Goal: Information Seeking & Learning: Compare options

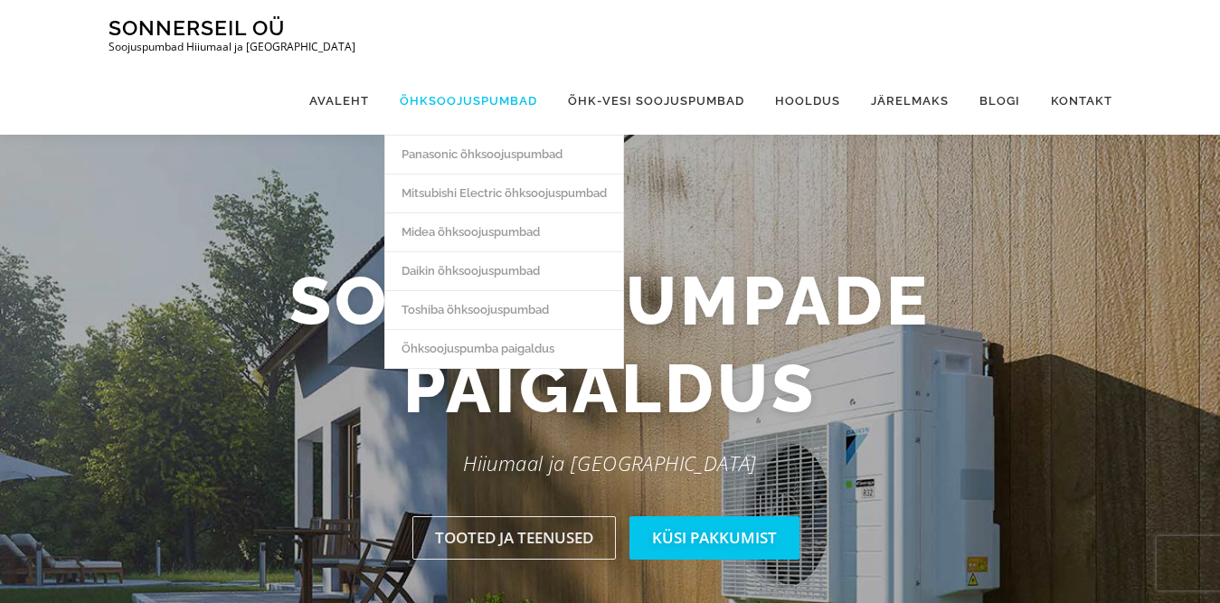
click at [458, 99] on link "Õhksoojuspumbad" at bounding box center [468, 101] width 168 height 68
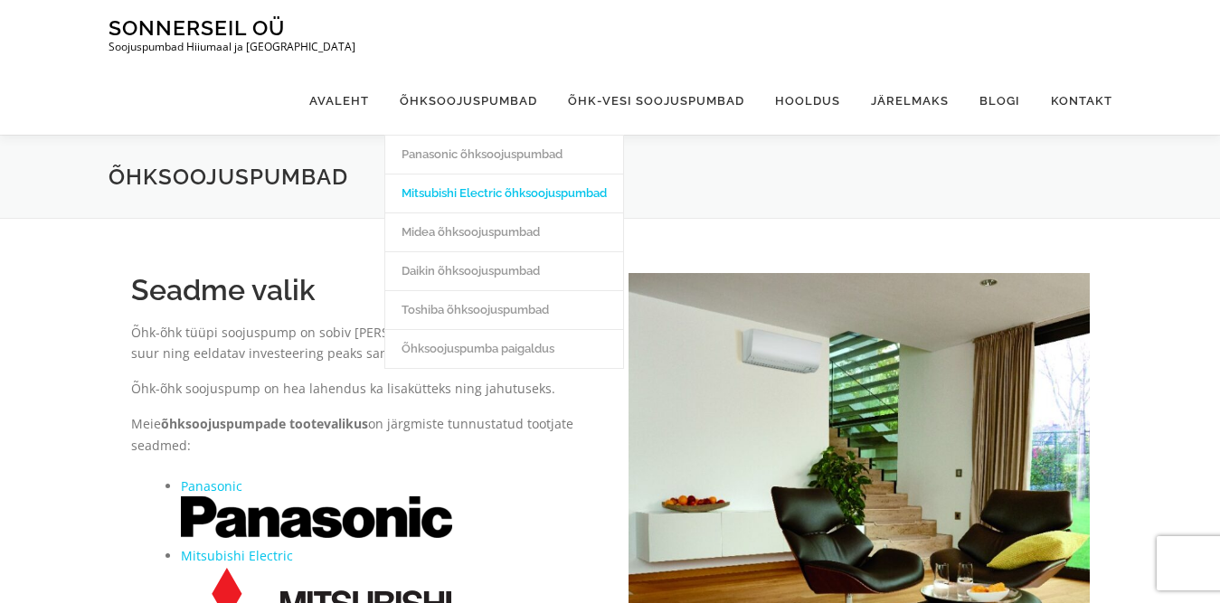
click at [503, 193] on link "Mitsubishi Electric õhksoojuspumbad" at bounding box center [504, 193] width 238 height 39
click at [485, 156] on link "Panasonic õhksoojuspumbad" at bounding box center [504, 154] width 238 height 39
click at [502, 233] on link "Midea õhksoojuspumbad" at bounding box center [504, 232] width 238 height 39
click at [479, 274] on link "Daikin õhksoojuspumbad" at bounding box center [504, 270] width 238 height 39
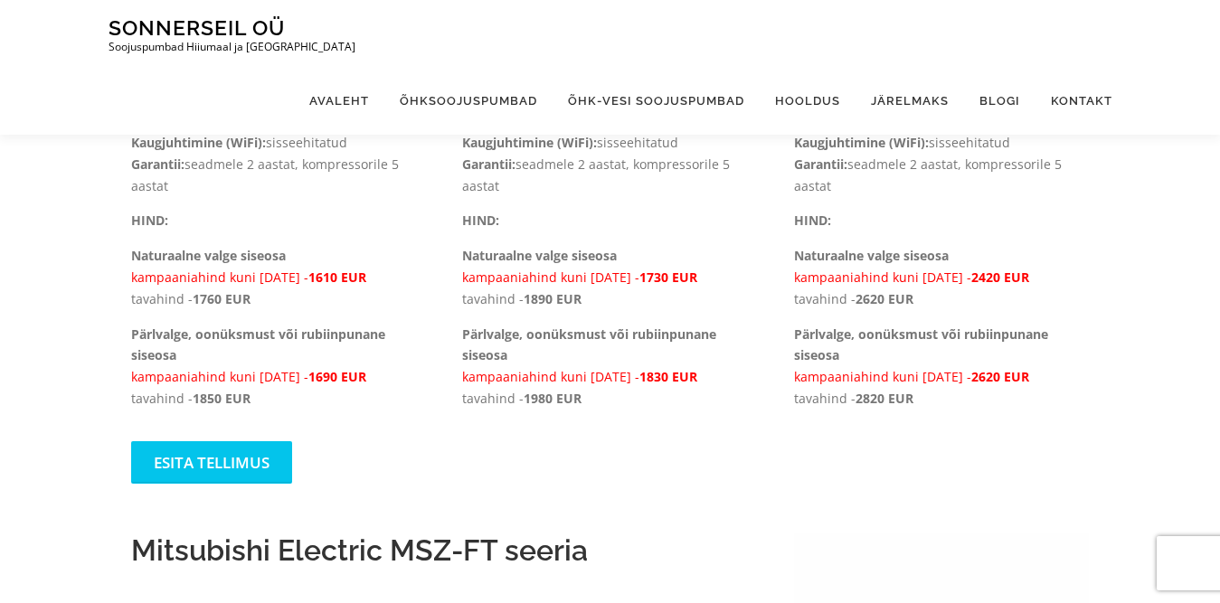
scroll to position [723, 0]
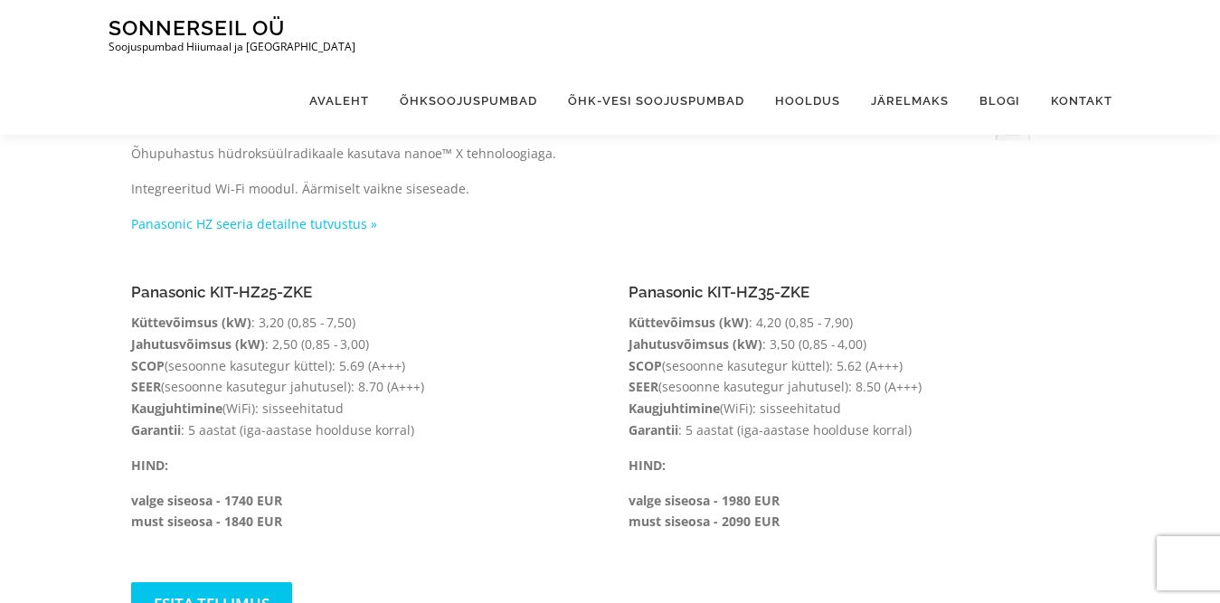
scroll to position [1176, 0]
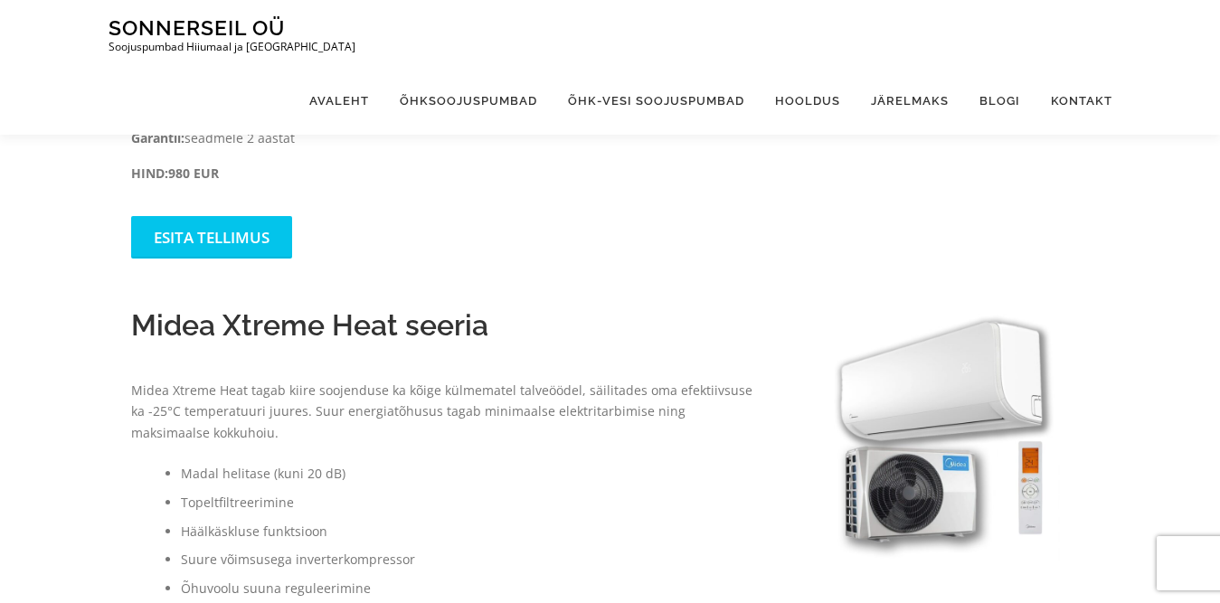
scroll to position [995, 0]
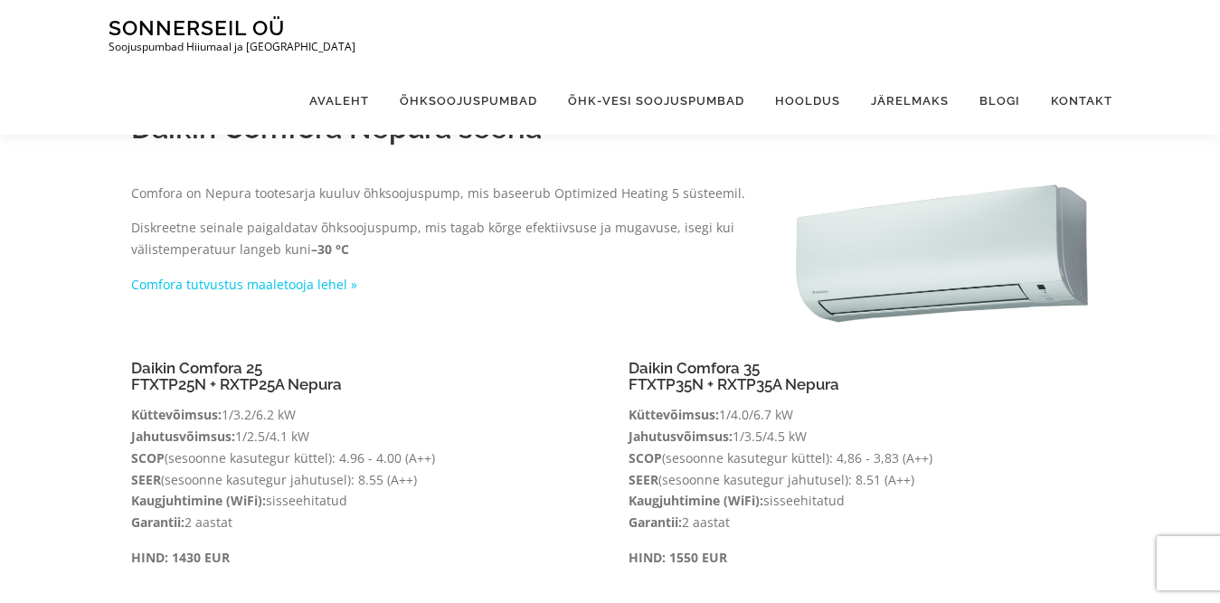
scroll to position [271, 0]
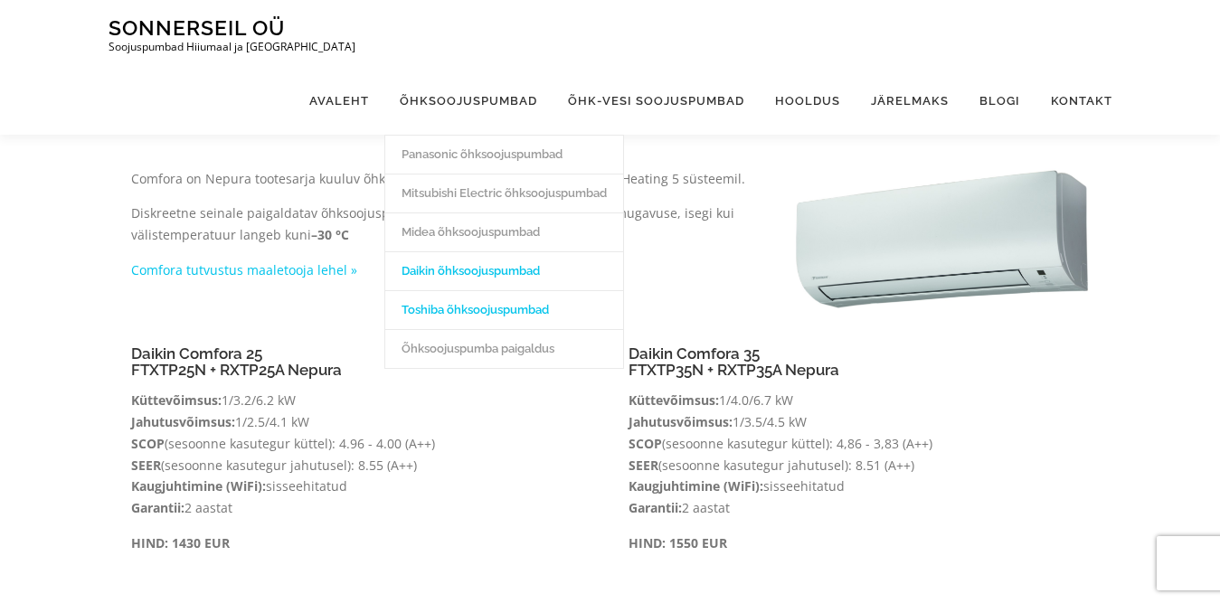
click at [454, 310] on link "Toshiba õhksoojuspumbad" at bounding box center [504, 309] width 238 height 39
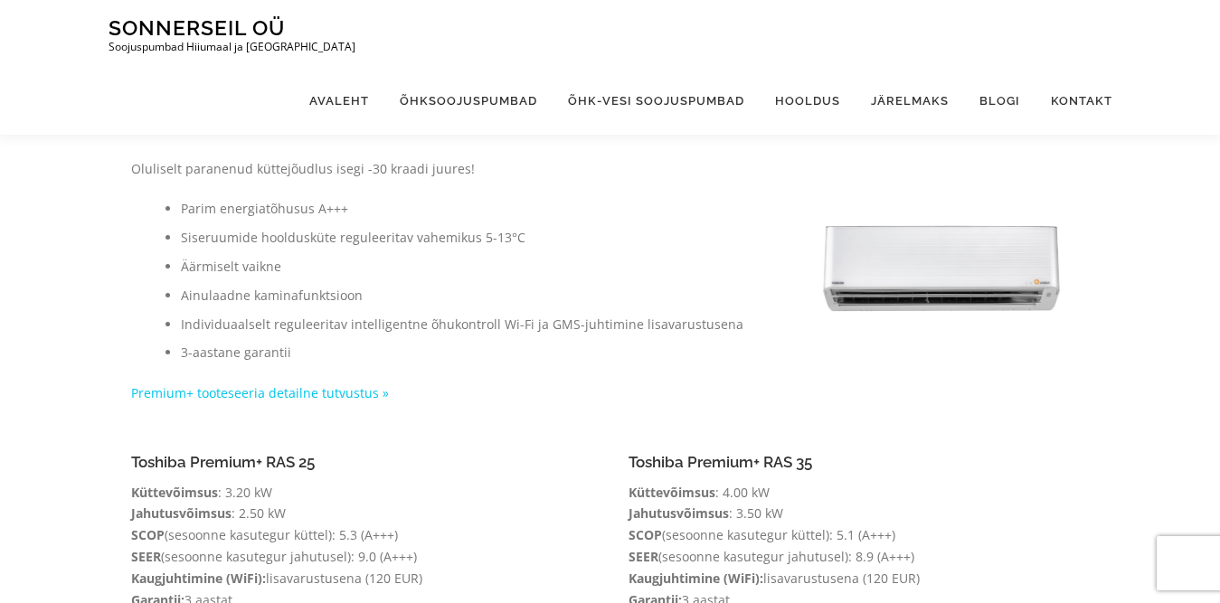
scroll to position [452, 0]
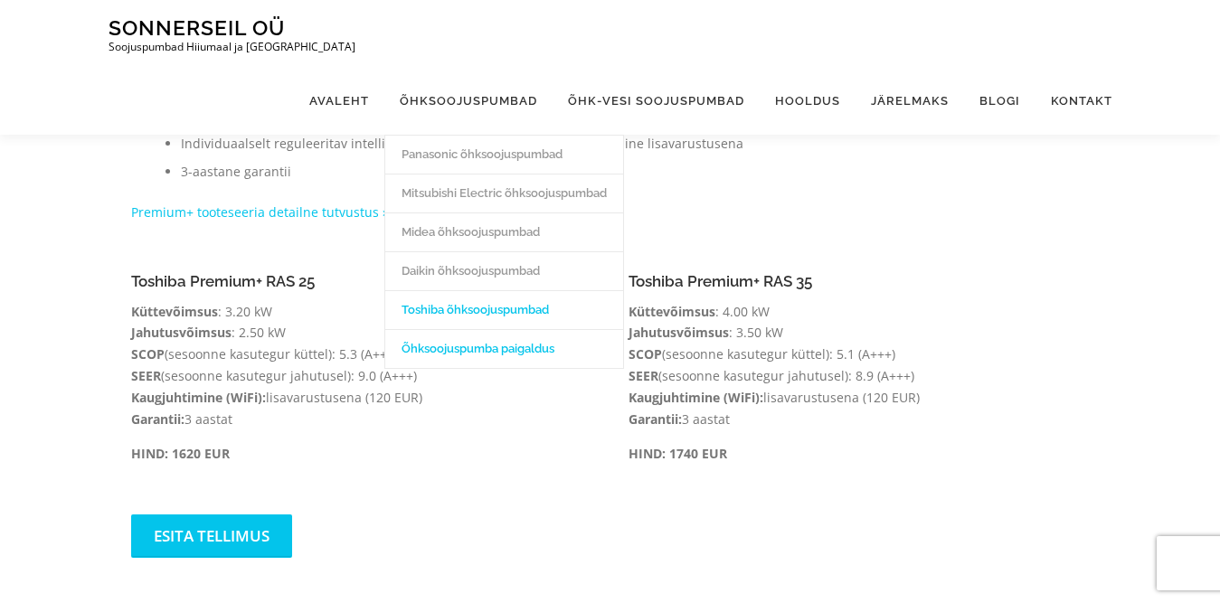
click at [500, 348] on link "Õhksoojuspumba paigaldus" at bounding box center [504, 348] width 238 height 39
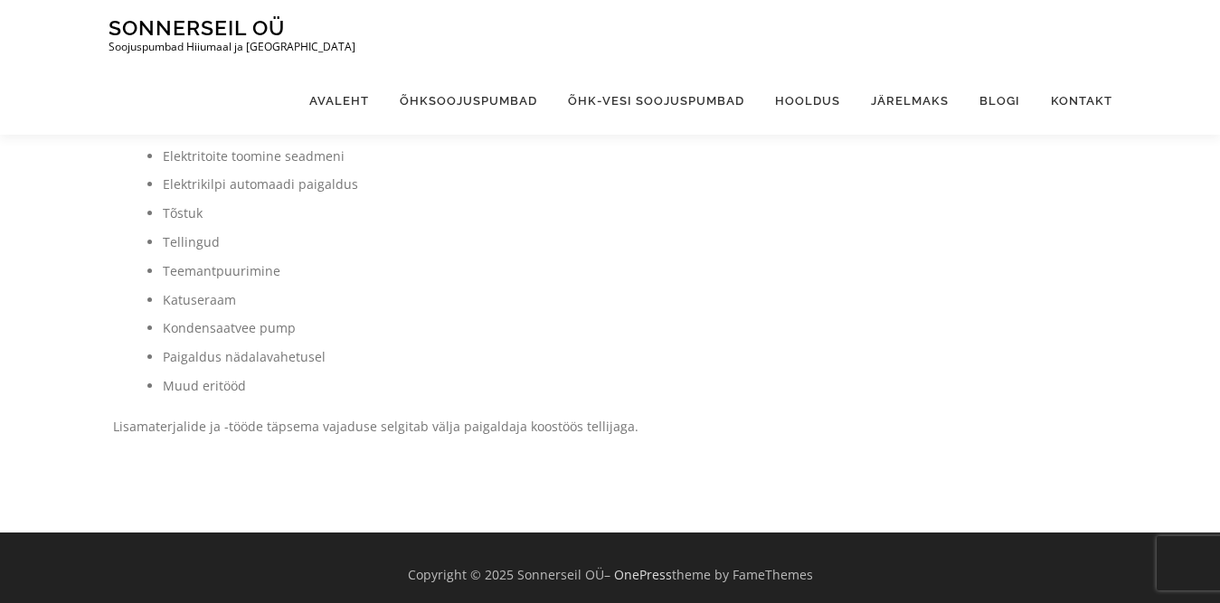
scroll to position [853, 0]
